Goal: Find specific page/section: Find specific page/section

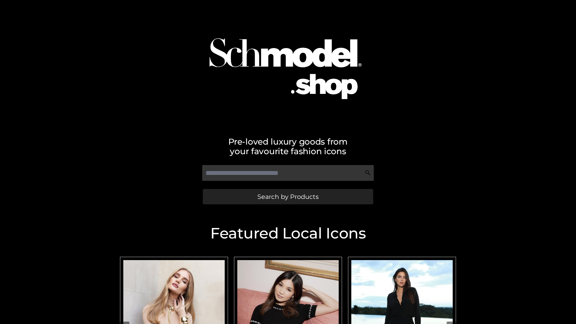
click at [288, 197] on span "Search by Products" at bounding box center [288, 197] width 61 height 6
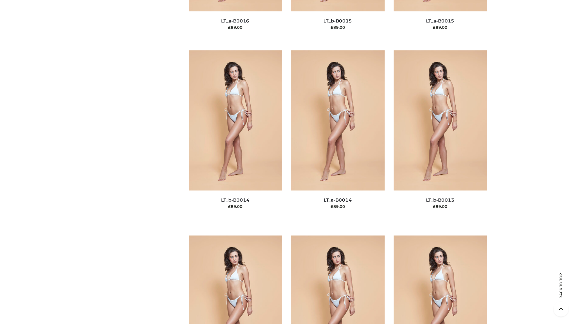
scroll to position [2134, 0]
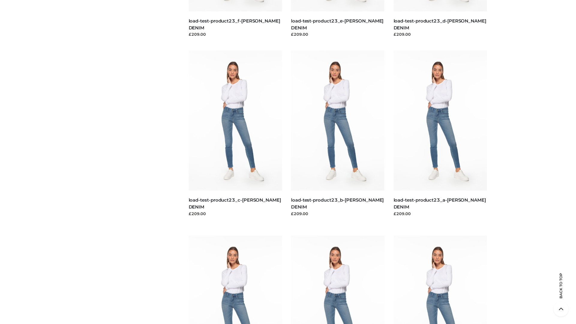
scroll to position [526, 0]
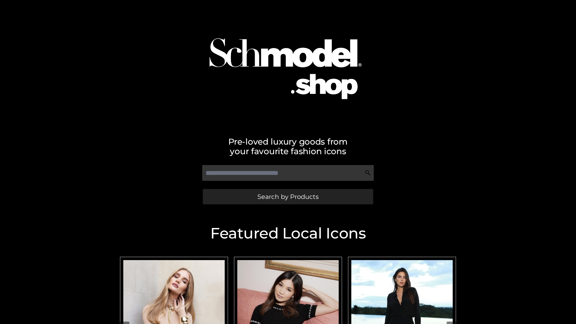
click at [288, 197] on span "Search by Products" at bounding box center [288, 197] width 61 height 6
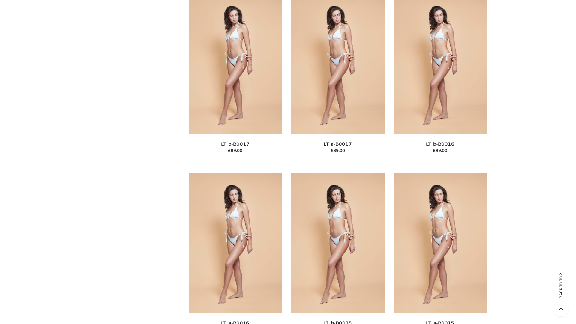
scroll to position [1972, 0]
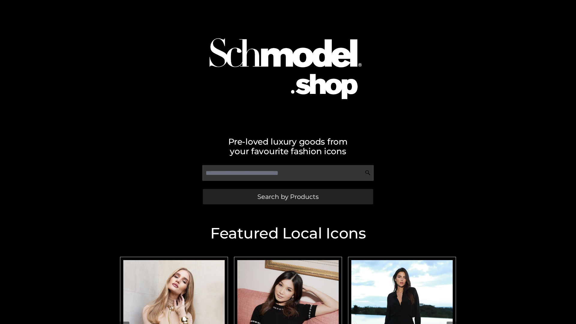
click at [288, 197] on span "Search by Products" at bounding box center [288, 197] width 61 height 6
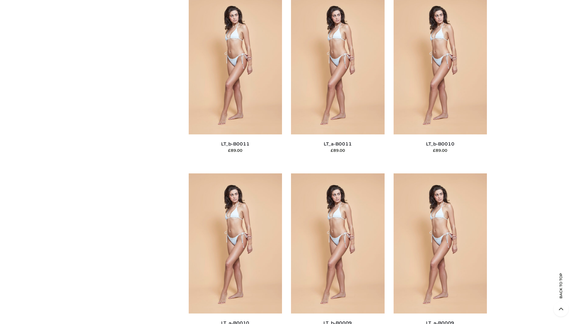
scroll to position [2695, 0]
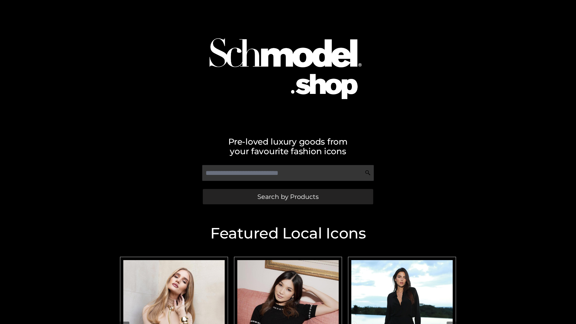
click at [288, 197] on span "Search by Products" at bounding box center [288, 197] width 61 height 6
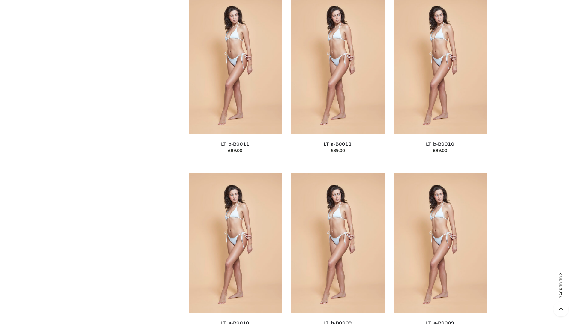
scroll to position [2695, 0]
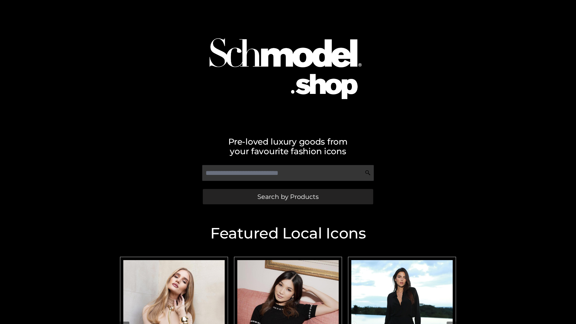
click at [288, 197] on span "Search by Products" at bounding box center [288, 197] width 61 height 6
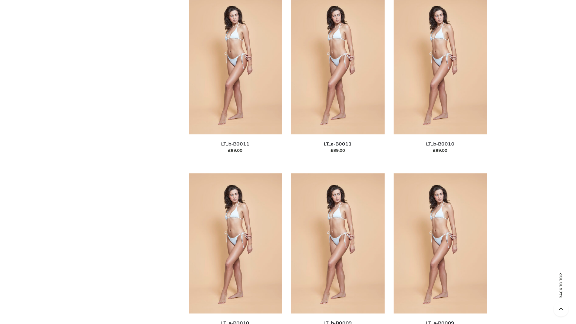
scroll to position [2695, 0]
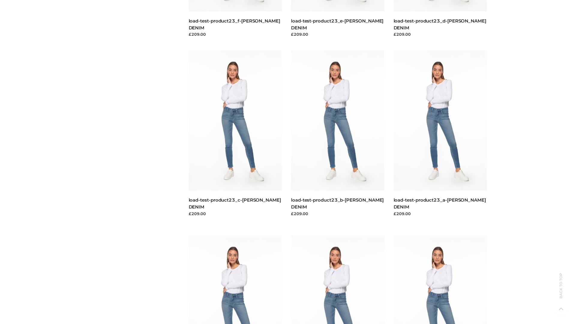
scroll to position [526, 0]
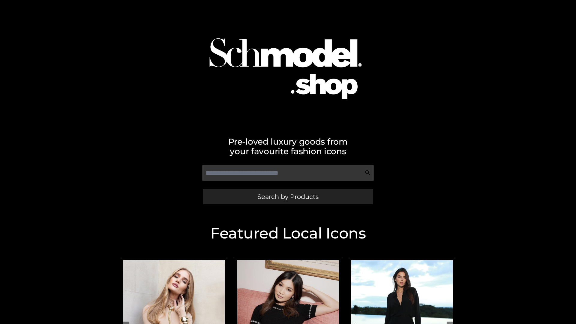
click at [288, 197] on span "Search by Products" at bounding box center [288, 197] width 61 height 6
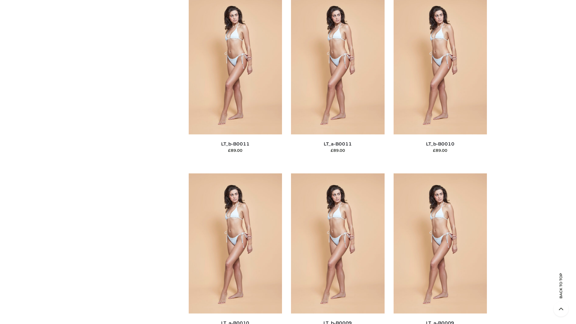
scroll to position [2695, 0]
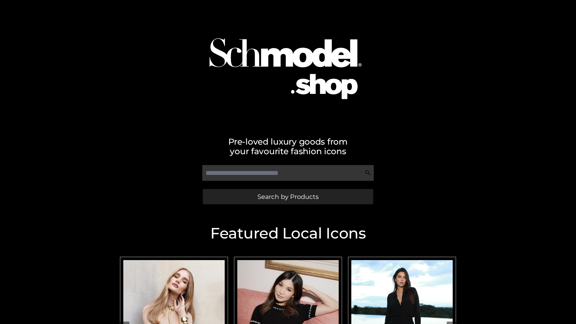
click at [288, 197] on span "Search by Products" at bounding box center [288, 197] width 61 height 6
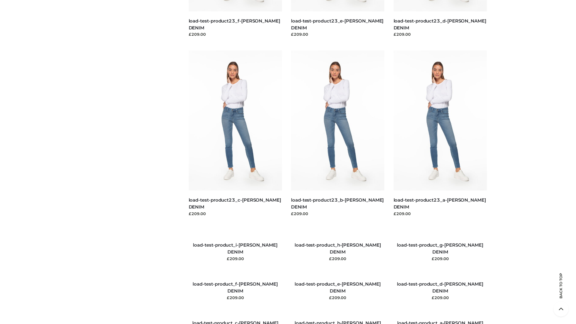
scroll to position [688, 0]
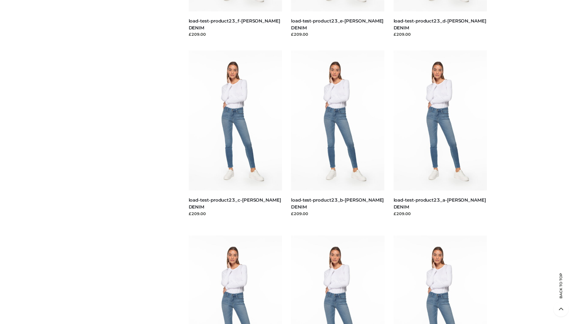
scroll to position [526, 0]
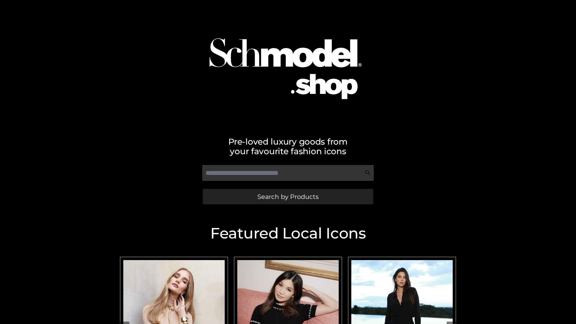
click at [288, 197] on span "Search by Products" at bounding box center [288, 197] width 61 height 6
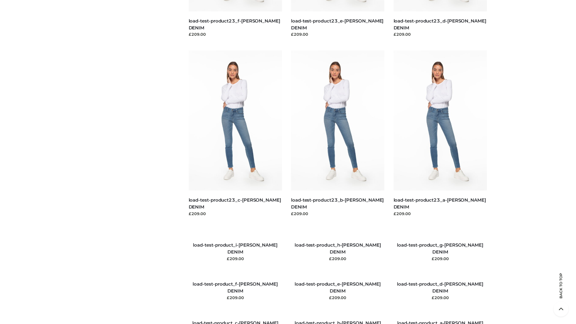
scroll to position [688, 0]
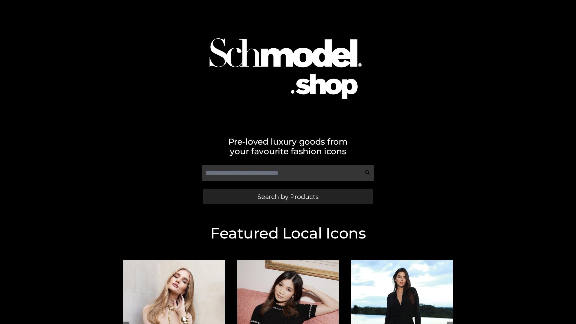
click at [288, 197] on span "Search by Products" at bounding box center [288, 197] width 61 height 6
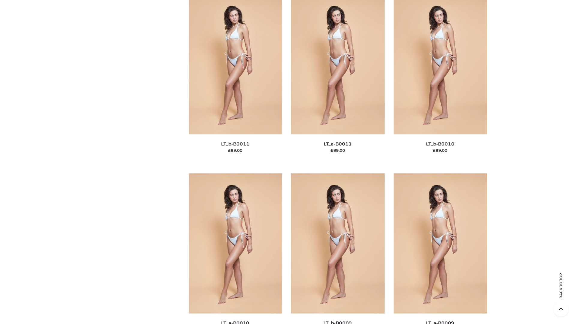
scroll to position [2695, 0]
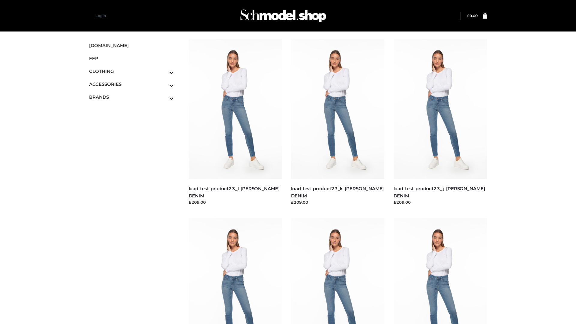
scroll to position [526, 0]
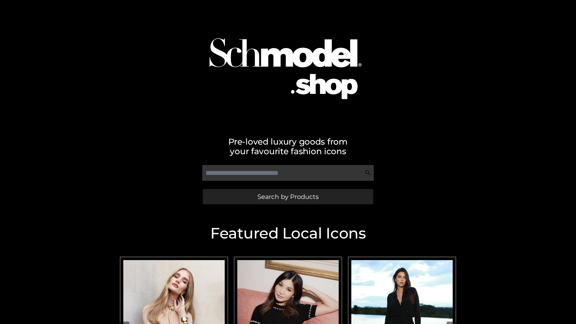
click at [288, 197] on span "Search by Products" at bounding box center [288, 197] width 61 height 6
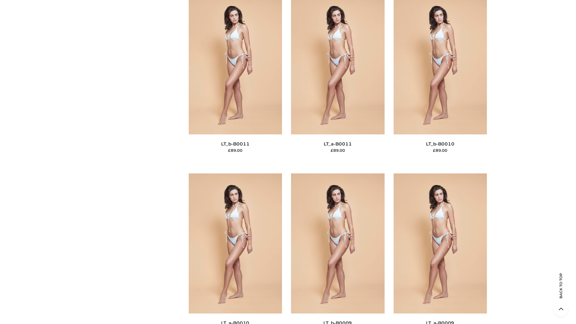
scroll to position [2695, 0]
